Goal: Browse casually: Explore the website without a specific task or goal

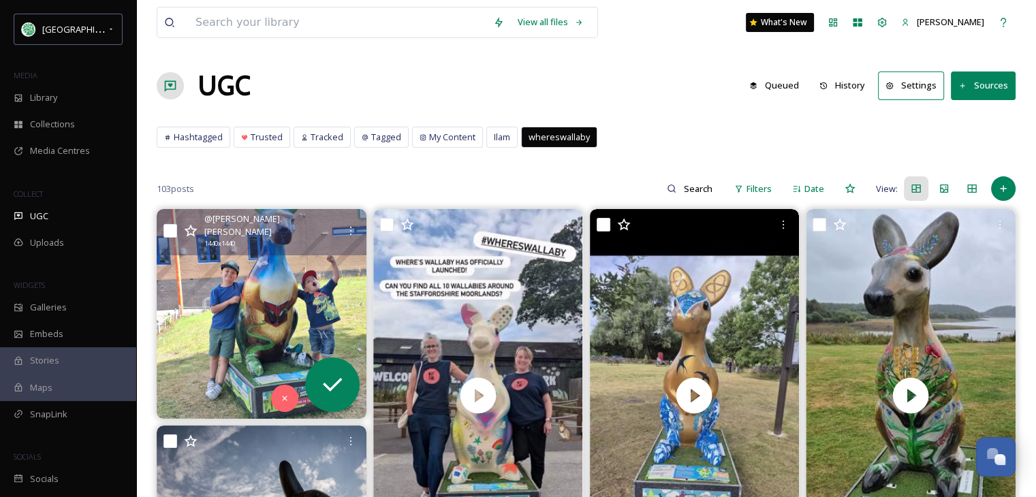
click at [278, 263] on img at bounding box center [262, 314] width 210 height 210
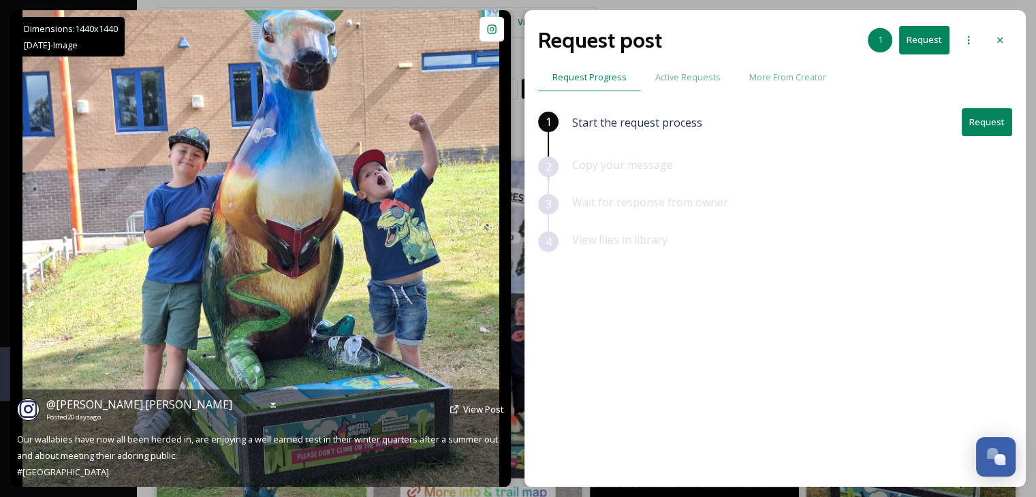
scroll to position [204, 0]
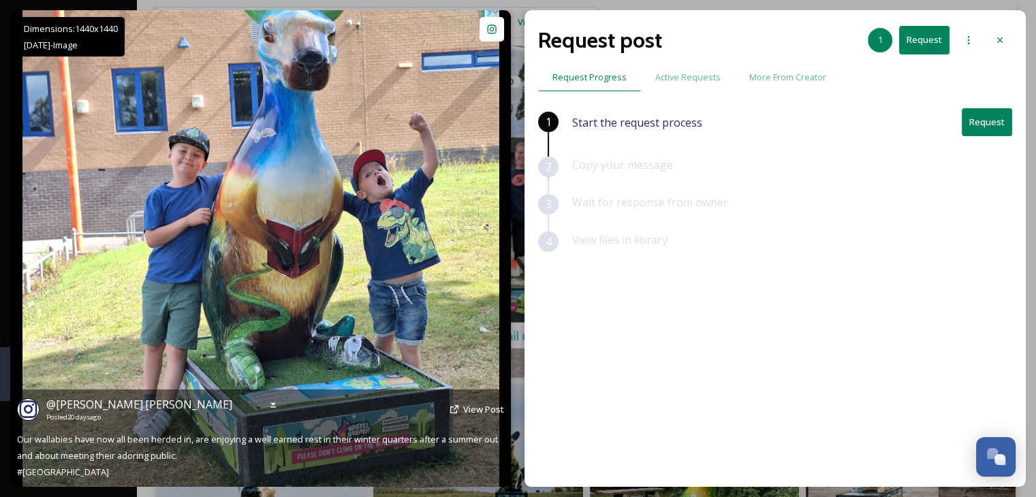
click at [156, 469] on div "@ [PERSON_NAME].[PERSON_NAME] Posted [DATE] View Post Our wallabies have now al…" at bounding box center [260, 438] width 501 height 97
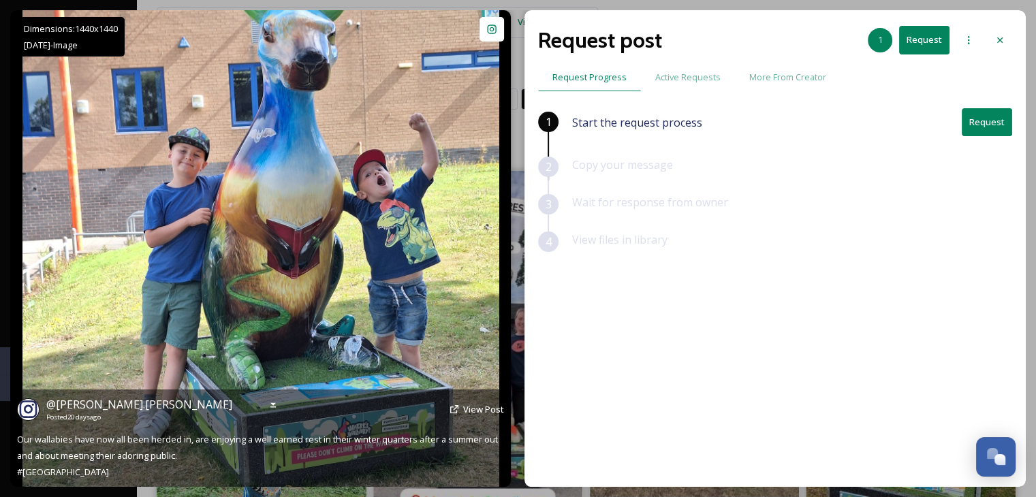
scroll to position [0, 0]
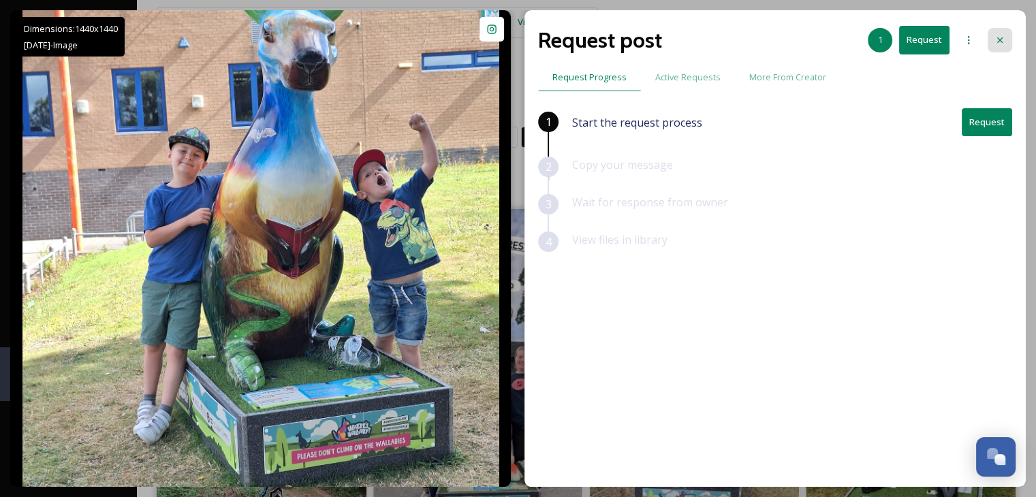
click at [1004, 40] on icon at bounding box center [1000, 40] width 11 height 11
